Goal: Transaction & Acquisition: Book appointment/travel/reservation

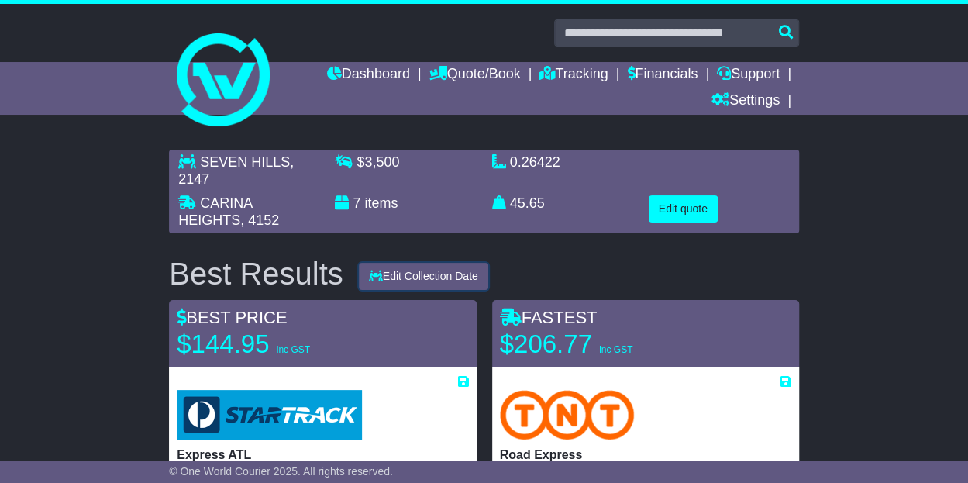
click at [422, 281] on button "Edit Collection Date" at bounding box center [423, 276] width 129 height 27
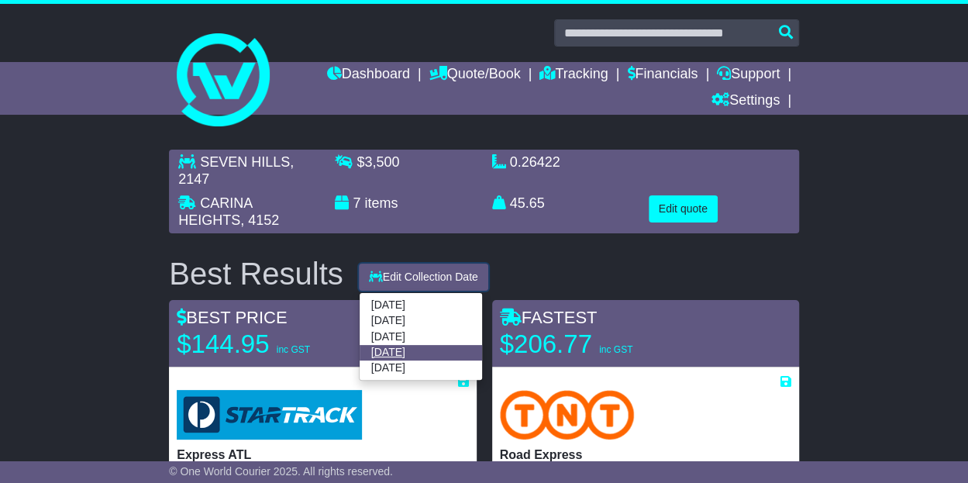
scroll to position [78, 0]
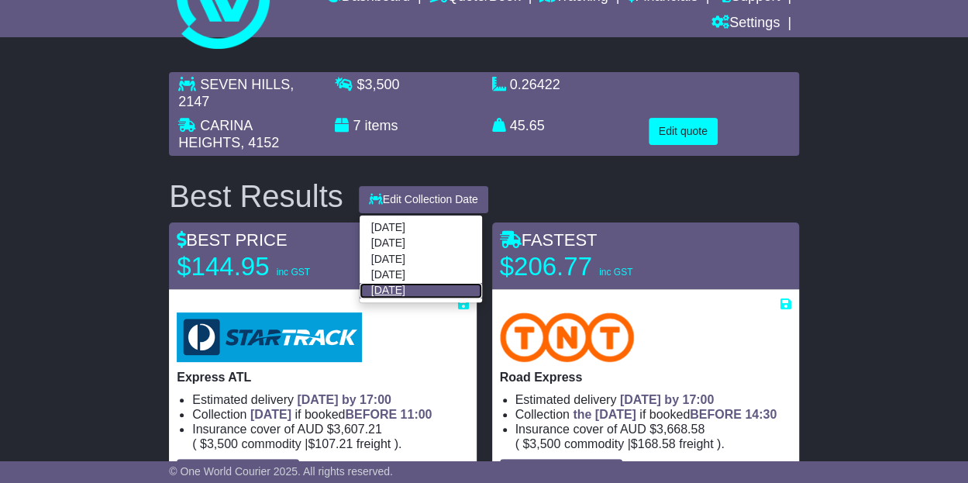
click at [405, 292] on link "20 Oct 2025" at bounding box center [421, 291] width 122 height 16
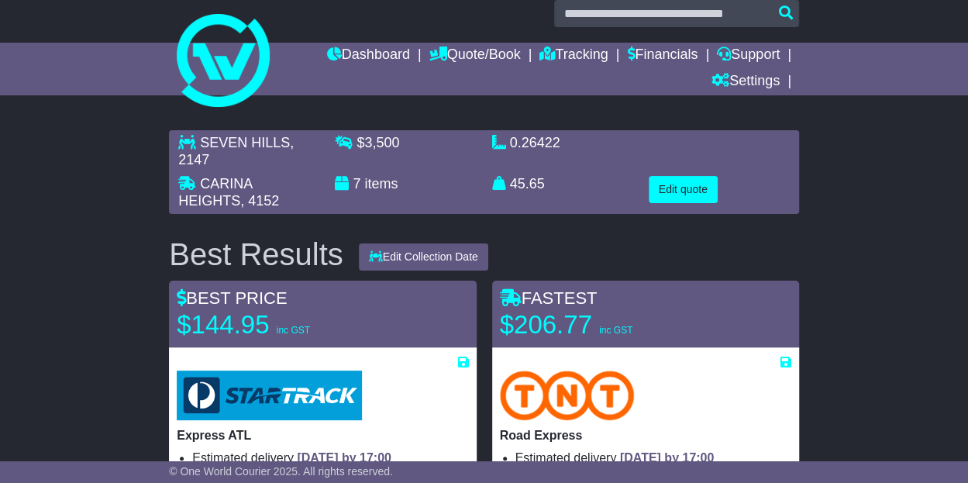
scroll to position [0, 0]
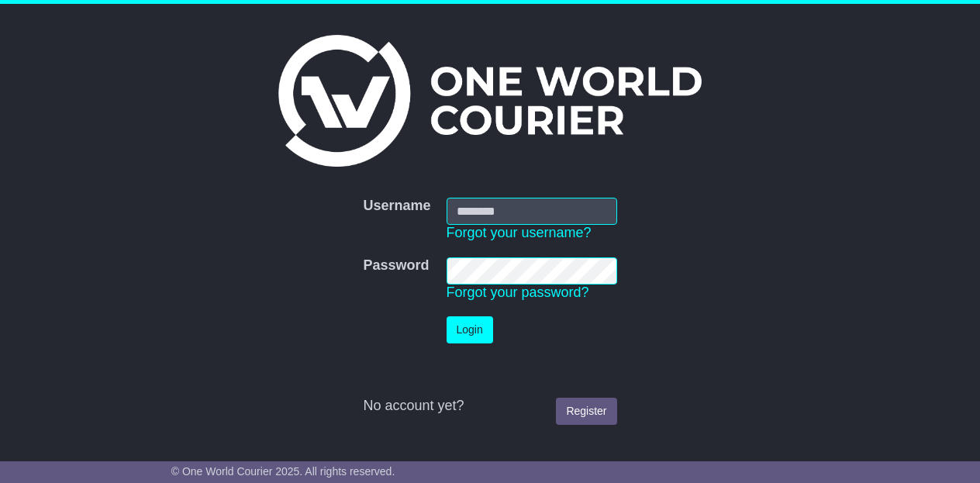
type input "**********"
click at [475, 323] on button "Login" at bounding box center [469, 329] width 47 height 27
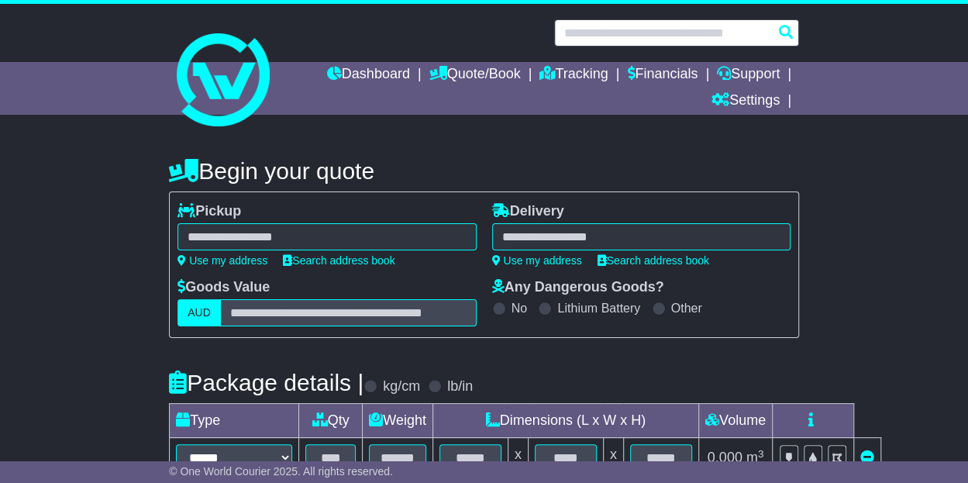
click at [628, 32] on input "text" at bounding box center [676, 32] width 245 height 27
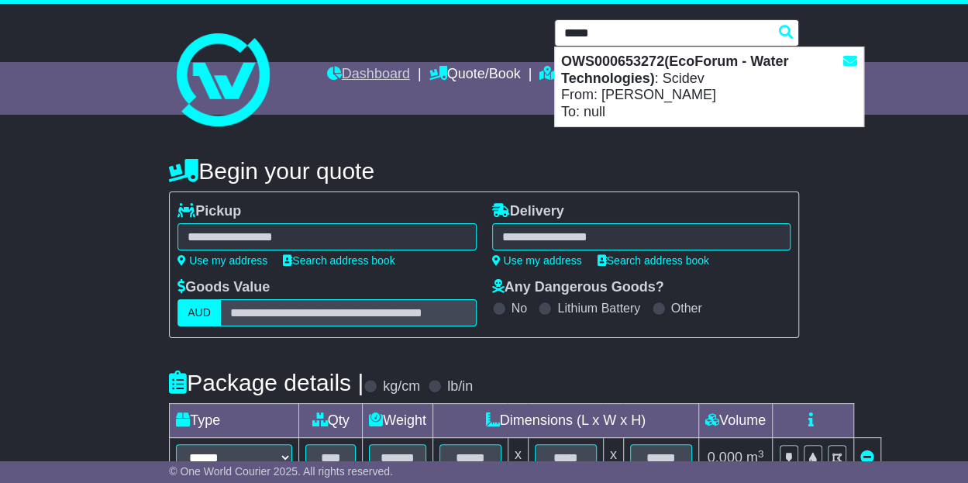
type input "*****"
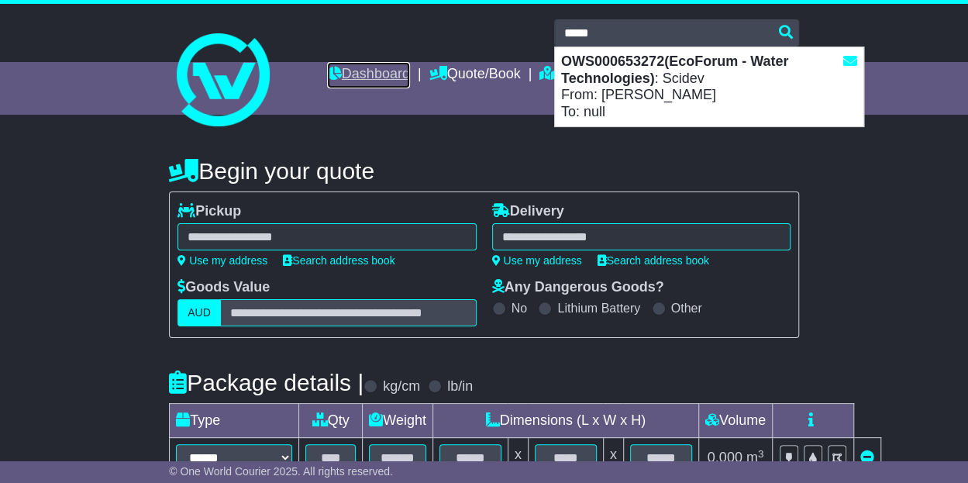
click at [366, 69] on link "Dashboard" at bounding box center [368, 75] width 83 height 26
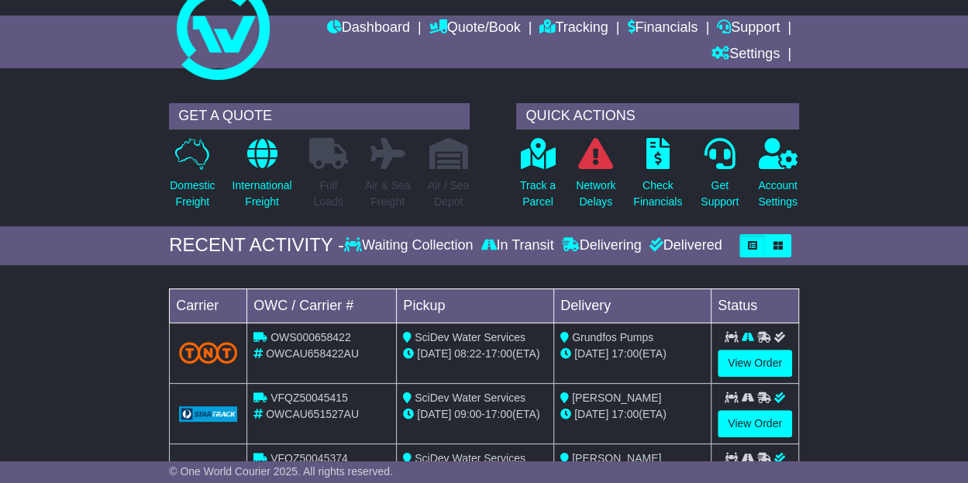
scroll to position [46, 0]
click at [494, 22] on link "Quote/Book" at bounding box center [474, 29] width 91 height 26
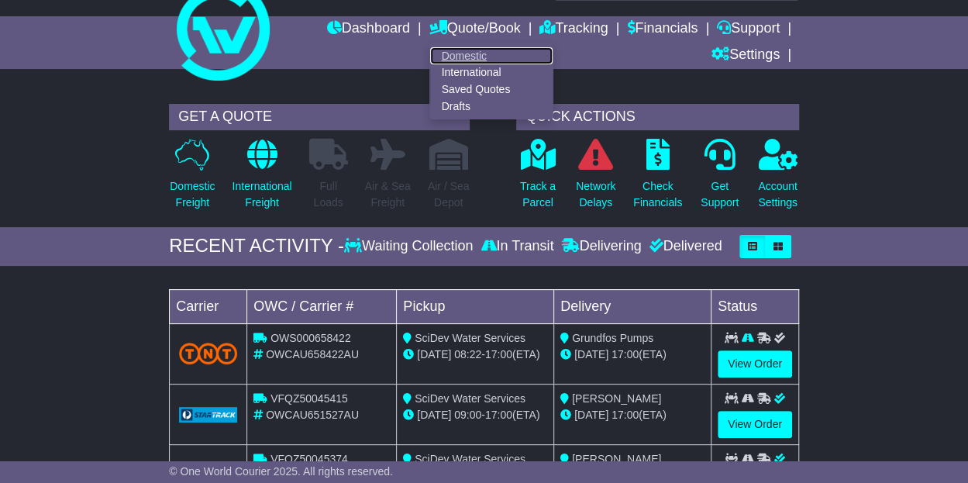
click at [474, 53] on link "Domestic" at bounding box center [491, 55] width 122 height 17
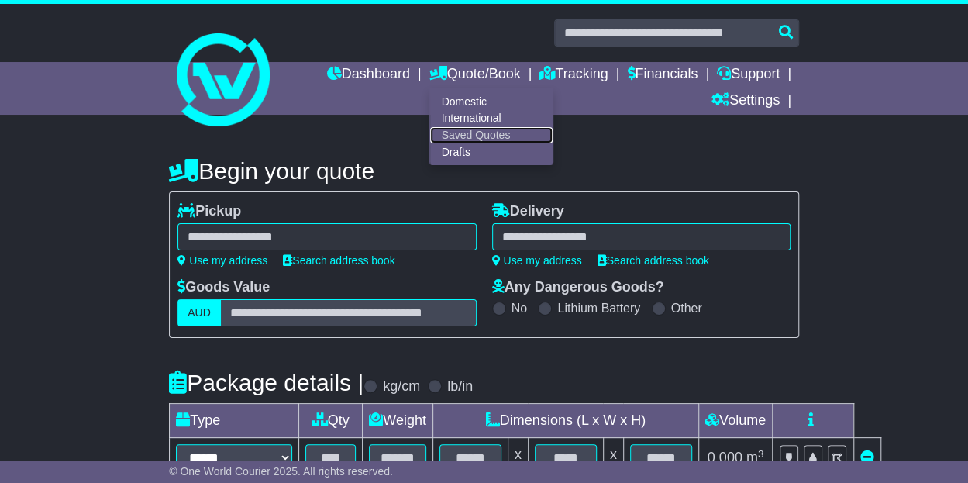
click at [477, 134] on link "Saved Quotes" at bounding box center [491, 135] width 122 height 17
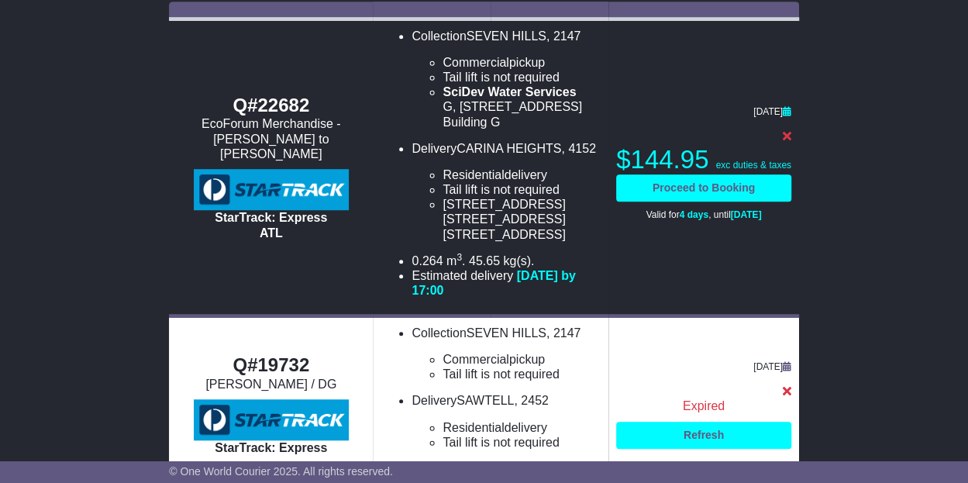
scroll to position [310, 0]
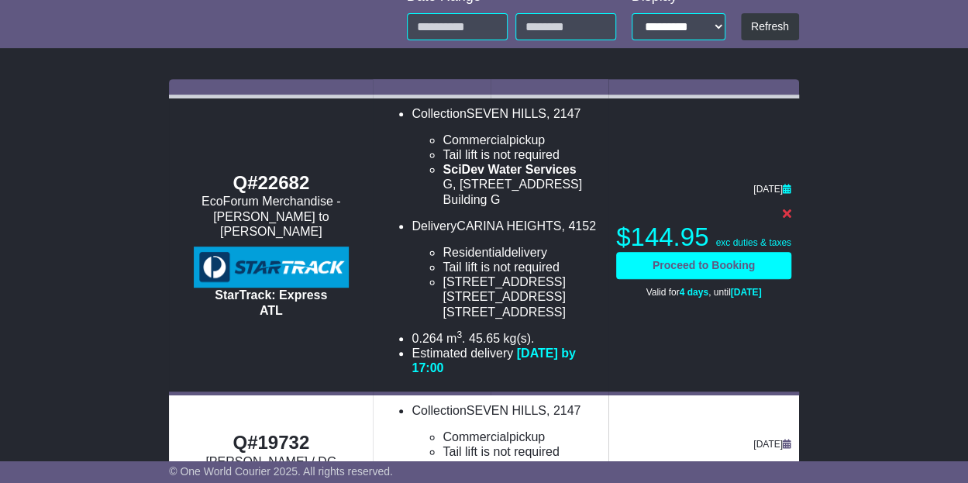
click at [781, 190] on td "[DATE] POA $ 144.95 exc duties & taxes Proceed to Booking Valid for 4 days , un…" at bounding box center [703, 244] width 191 height 297
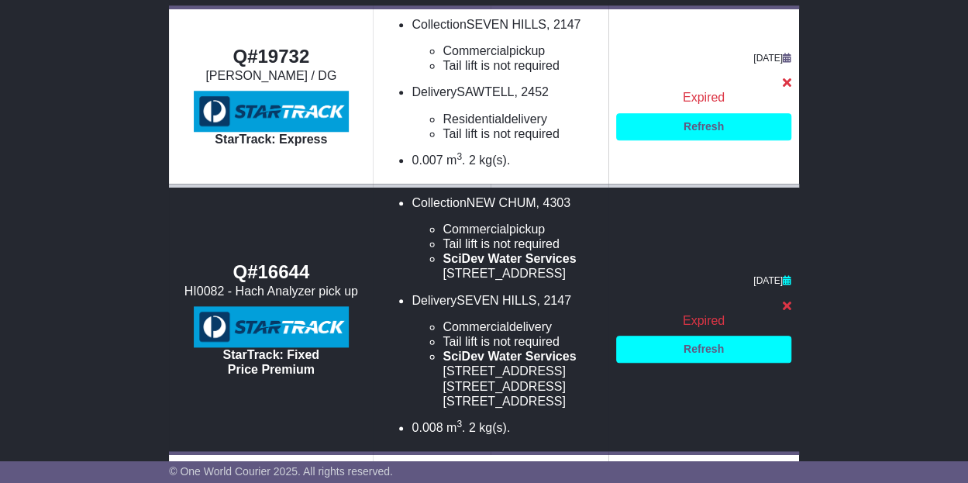
scroll to position [543, 0]
